Goal: Information Seeking & Learning: Learn about a topic

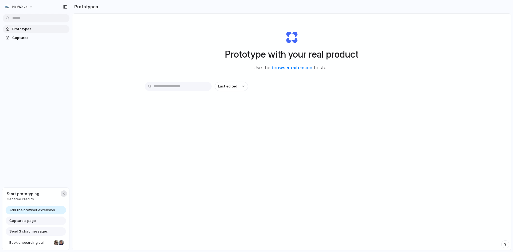
click at [63, 195] on div "button" at bounding box center [64, 194] width 4 height 4
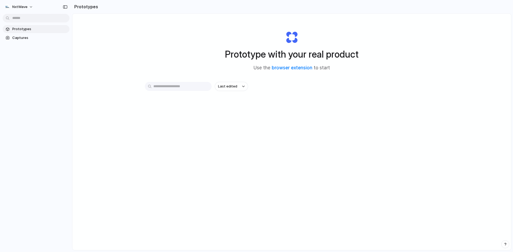
click at [21, 32] on link "Prototypes" at bounding box center [36, 29] width 67 height 8
click at [230, 88] on span "Last edited" at bounding box center [227, 86] width 19 height 5
click at [234, 101] on span "Last edited" at bounding box center [226, 98] width 19 height 5
click at [366, 80] on div "Prototype with your real product Use the browser extension to start Last edited" at bounding box center [291, 146] width 439 height 265
click at [294, 69] on link "browser extension" at bounding box center [292, 67] width 41 height 5
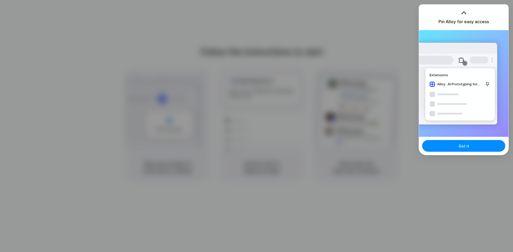
click at [402, 69] on div at bounding box center [256, 126] width 513 height 252
click at [469, 147] on button "Got it" at bounding box center [463, 146] width 83 height 12
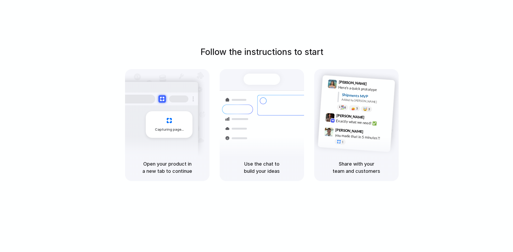
click at [179, 134] on div "Capturing page" at bounding box center [169, 124] width 47 height 27
click at [454, 53] on div "Follow the instructions to start Capturing page Open your product in a new tab …" at bounding box center [261, 114] width 513 height 136
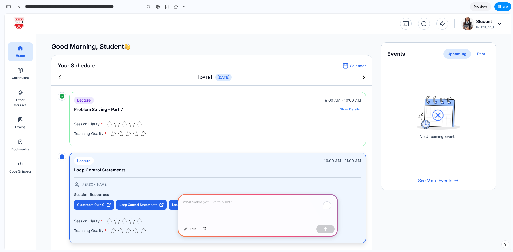
click at [235, 82] on div "Your Schedule Calendar Saturday, September 27, 2025 Sunday, September 28, 2025 …" at bounding box center [211, 71] width 321 height 30
drag, startPoint x: 244, startPoint y: 139, endPoint x: 244, endPoint y: 147, distance: 8.3
click at [244, 146] on div "Lecture 9:00 AM - 10:00 AM Problem Solving - Part 7 Show Details Prajwal Sessio…" at bounding box center [217, 119] width 296 height 54
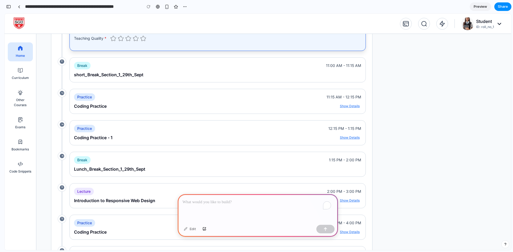
scroll to position [231, 0]
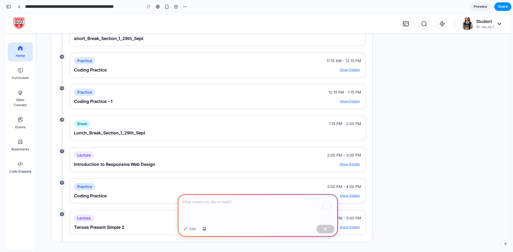
click at [113, 158] on div "Lecture 2:00 PM - 3:00 PM" at bounding box center [217, 155] width 287 height 7
click at [107, 170] on div "Lecture 2:00 PM - 3:00 PM Introduction to Responsive Web Design Show Details Ad…" at bounding box center [217, 159] width 296 height 25
drag, startPoint x: 97, startPoint y: 161, endPoint x: 149, endPoint y: 172, distance: 53.1
click at [150, 174] on div "Lecture 2:00 PM - 3:00 PM Introduction to Responsive Web Design Show Details Ad…" at bounding box center [212, 163] width 308 height 32
click at [155, 166] on span "Introduction to Responsive Web Design" at bounding box center [114, 164] width 81 height 6
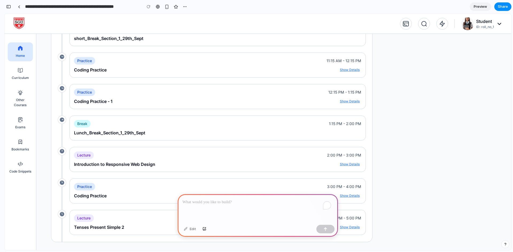
click at [202, 139] on div "Lecture 9:00 AM - 10:00 AM Problem Solving - Part 7 Show Details Prajwal Sessio…" at bounding box center [212, 52] width 308 height 379
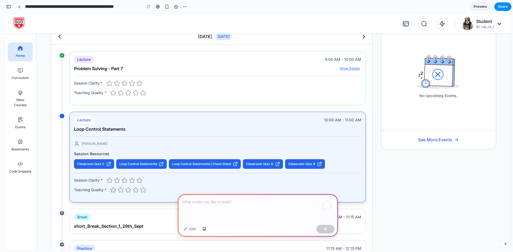
scroll to position [160, 0]
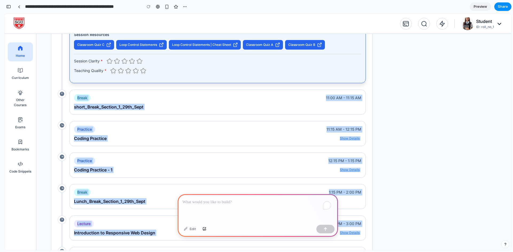
drag, startPoint x: 365, startPoint y: 84, endPoint x: 362, endPoint y: 85, distance: 3.3
click at [362, 85] on div "Good Morning, Student Your Schedule Calendar Saturday, September 27, 2025 Sunda…" at bounding box center [273, 97] width 475 height 446
click at [344, 101] on span "11:00 AM - 11:15 AM" at bounding box center [343, 98] width 35 height 6
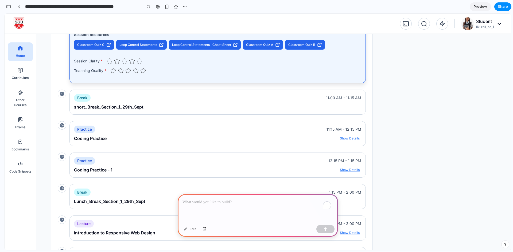
drag, startPoint x: 383, startPoint y: 102, endPoint x: 307, endPoint y: 207, distance: 129.0
click at [383, 102] on div "Events Upcoming Past No Upcoming Events. See More Events" at bounding box center [438, 96] width 115 height 429
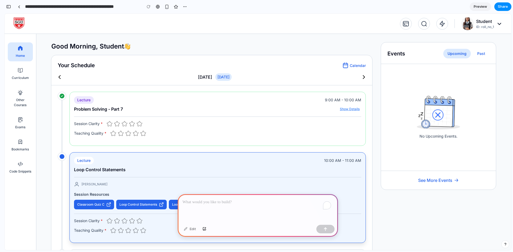
scroll to position [0, 0]
click at [226, 202] on p "To enrich screen reader interactions, please activate Accessibility in Grammarl…" at bounding box center [257, 202] width 151 height 6
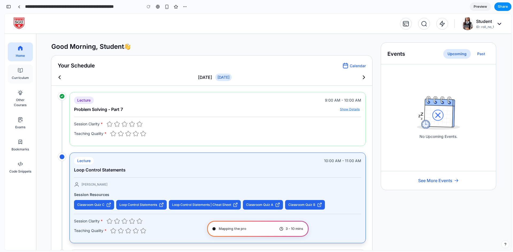
click at [20, 78] on span "Curriculum" at bounding box center [20, 77] width 17 height 5
type input "**********"
